Goal: Task Accomplishment & Management: Manage account settings

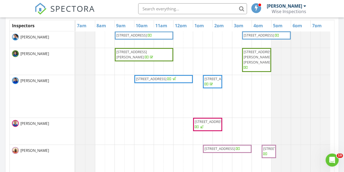
scroll to position [272, 0]
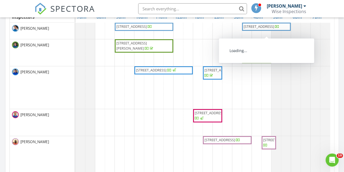
click at [275, 28] on span "921 N 32nd Ave, Hollywood 33021" at bounding box center [259, 26] width 31 height 5
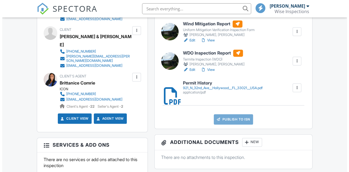
scroll to position [82, 0]
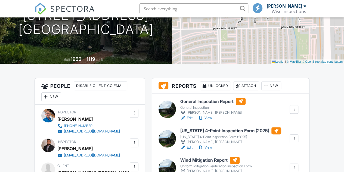
click at [251, 87] on div "Attach" at bounding box center [246, 85] width 26 height 9
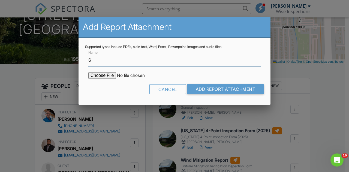
scroll to position [0, 0]
type input "Sewer Scope Report & Video"
click at [111, 76] on input "file" at bounding box center [134, 75] width 93 height 7
type input "C:\fakepath\921 August 28, 2025 (Bilal).pdf"
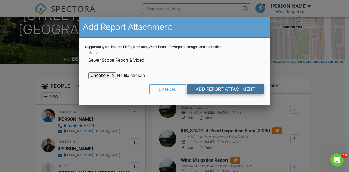
click at [232, 88] on input "Add Report Attachment" at bounding box center [225, 89] width 77 height 10
